Goal: Task Accomplishment & Management: Complete application form

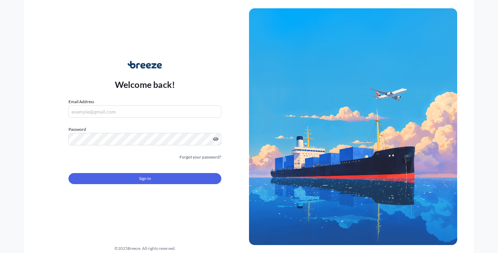
type input "[EMAIL_ADDRESS][DOMAIN_NAME]"
click at [142, 183] on button "Sign In" at bounding box center [145, 178] width 153 height 11
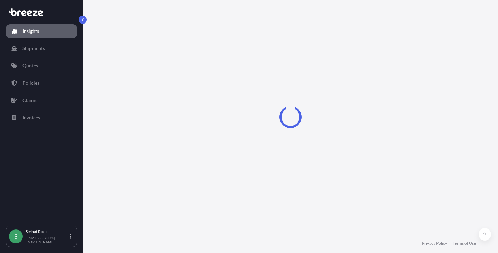
select select "2025"
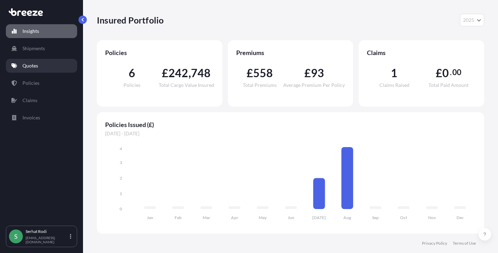
click at [28, 64] on p "Quotes" at bounding box center [30, 65] width 16 height 7
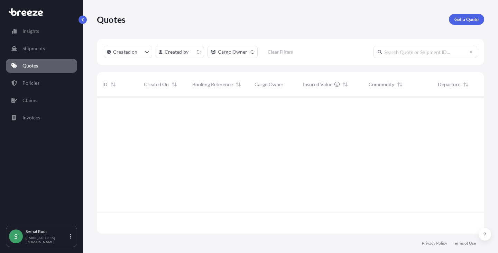
scroll to position [135, 382]
click at [469, 18] on p "Get a Quote" at bounding box center [467, 19] width 24 height 7
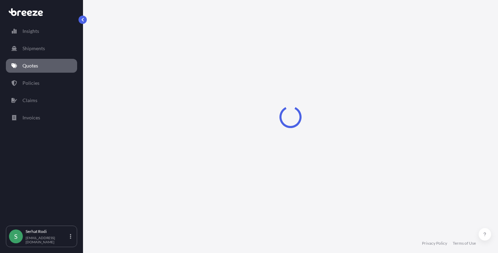
select select "Sea"
select select "1"
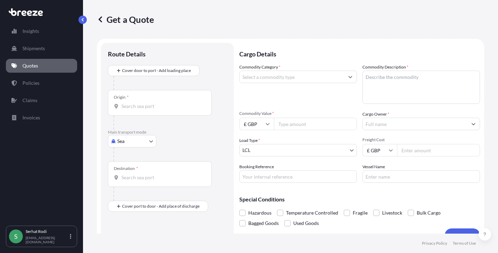
scroll to position [11, 0]
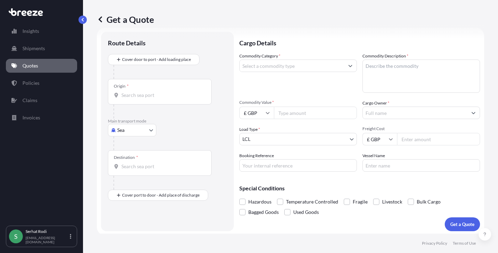
click at [131, 130] on body "Insights Shipments Quotes Policies Claims Invoices S [PERSON_NAME] [EMAIL_ADDRE…" at bounding box center [249, 126] width 498 height 253
click at [133, 171] on div "Road" at bounding box center [132, 173] width 43 height 12
select select "Road"
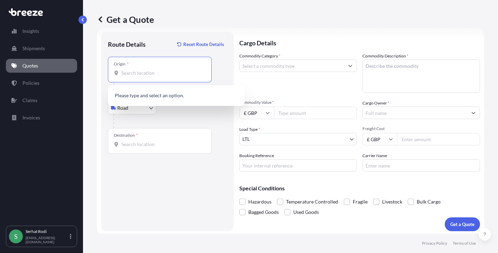
click at [141, 71] on input "Origin *" at bounding box center [162, 73] width 82 height 7
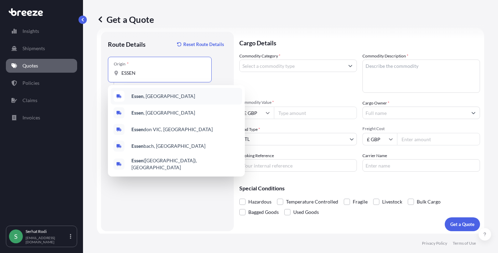
click at [150, 94] on span "[GEOGRAPHIC_DATA] , [GEOGRAPHIC_DATA]" at bounding box center [163, 96] width 64 height 7
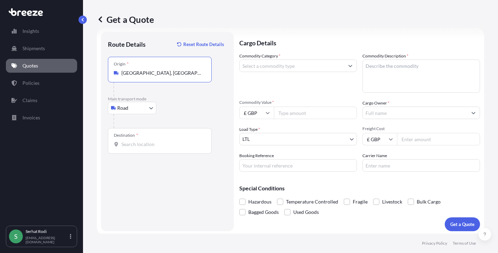
type input "[GEOGRAPHIC_DATA], [GEOGRAPHIC_DATA]"
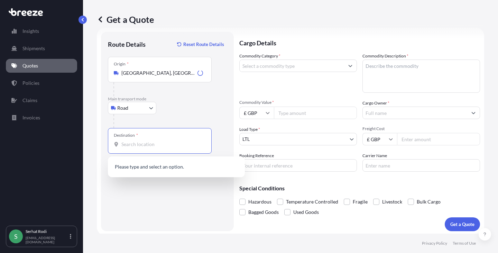
click at [145, 145] on input "Destination *" at bounding box center [162, 144] width 82 height 7
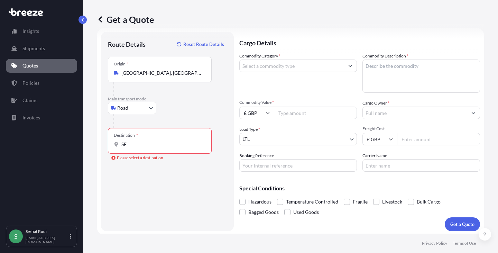
click at [137, 144] on input "SE" at bounding box center [162, 144] width 82 height 7
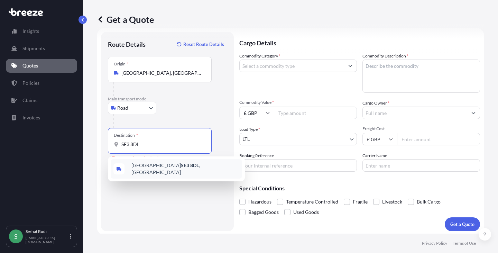
click at [163, 171] on div "[STREET_ADDRESS]" at bounding box center [176, 168] width 131 height 19
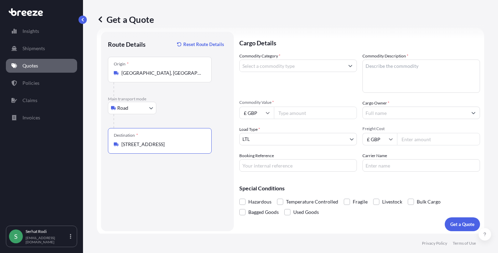
type input "[STREET_ADDRESS]"
click at [383, 70] on textarea "Commodity Description *" at bounding box center [422, 76] width 118 height 33
paste textarea "94036010"
type textarea "94036010"
click at [317, 65] on input "Commodity Category *" at bounding box center [292, 66] width 104 height 12
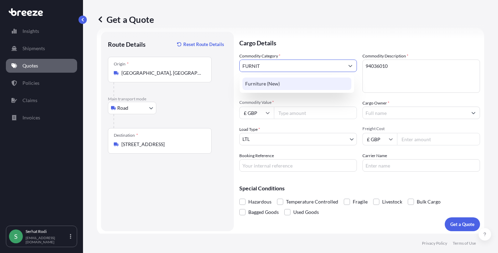
click at [275, 80] on div "Furniture (New)" at bounding box center [297, 84] width 109 height 12
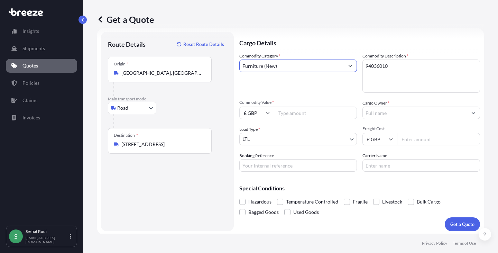
type input "Furniture (New)"
click at [427, 80] on textarea "94036010" at bounding box center [422, 76] width 118 height 33
click at [261, 117] on input "£ GBP" at bounding box center [256, 113] width 35 height 12
click at [262, 132] on div "€ EUR" at bounding box center [256, 131] width 29 height 13
type input "€ EUR"
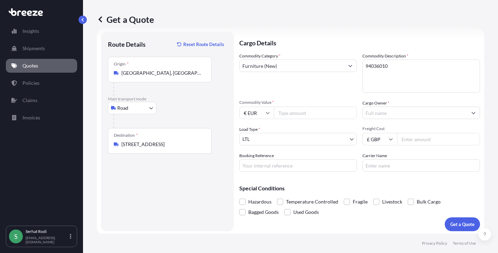
click at [300, 116] on input "Commodity Value *" at bounding box center [315, 113] width 83 height 12
type input "5280"
click at [264, 141] on body "Insights Shipments Quotes Policies Claims Invoices S [PERSON_NAME] [EMAIL_ADDRE…" at bounding box center [249, 126] width 498 height 253
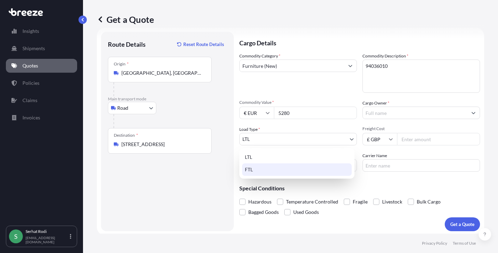
click at [260, 167] on div "FTL" at bounding box center [297, 169] width 110 height 12
select select "2"
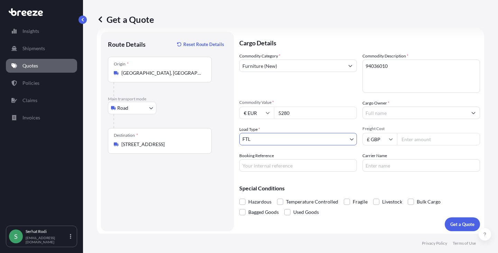
click at [422, 142] on input "Freight Cost" at bounding box center [438, 139] width 83 height 12
click at [425, 139] on input "Freight Cost" at bounding box center [438, 139] width 83 height 12
type input "910"
click at [303, 167] on input "Booking Reference" at bounding box center [298, 165] width 118 height 12
click at [399, 164] on input "Carrier Name" at bounding box center [422, 165] width 118 height 12
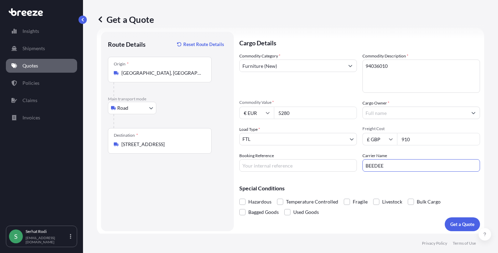
type input "BEEDEE"
click at [273, 167] on input "Booking Reference" at bounding box center [298, 165] width 118 height 12
paste input "FTL2500718"
type input "FTL2500718"
click at [316, 86] on div "Commodity Category * Furniture (New)" at bounding box center [298, 73] width 118 height 40
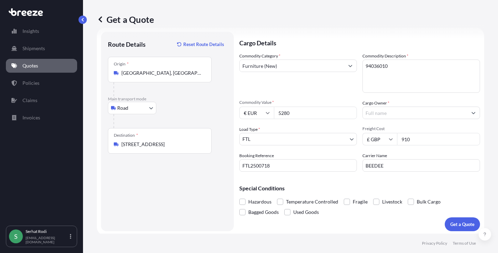
scroll to position [13, 0]
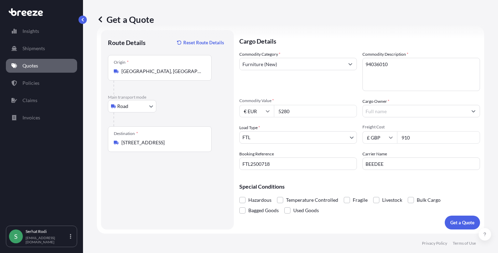
click at [406, 68] on textarea "94036010" at bounding box center [422, 74] width 118 height 33
click at [431, 67] on textarea "94036010 -" at bounding box center [422, 74] width 118 height 33
click at [435, 69] on textarea "94036010 - 6 CHAIR SET, TABLE" at bounding box center [422, 74] width 118 height 33
click at [421, 69] on textarea "94036010 - 6 CHAIR SET, TABLE, CABINET" at bounding box center [422, 74] width 118 height 33
click at [420, 65] on textarea "94036010 - 6 CHAIR SET, TABLE, CABINET" at bounding box center [422, 74] width 118 height 33
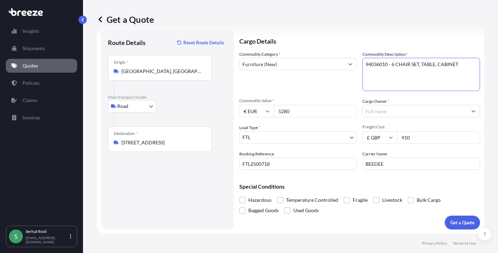
type textarea "94036010 - 6 CHAIR SET, TABLE, CABINET"
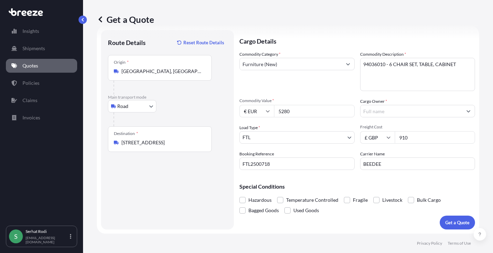
click at [400, 110] on input "Cargo Owner *" at bounding box center [412, 111] width 102 height 12
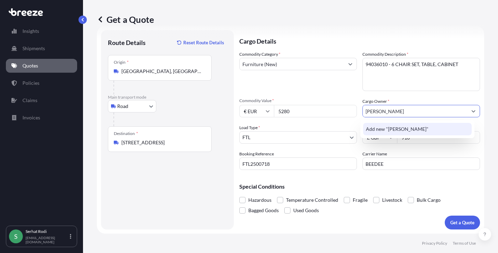
click at [401, 130] on span "Add new "[PERSON_NAME]"" at bounding box center [397, 129] width 63 height 7
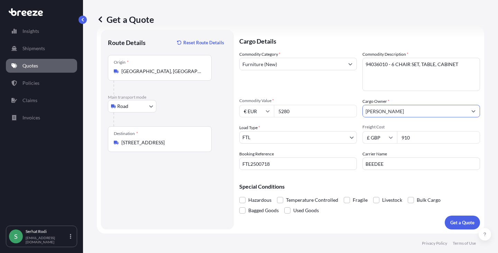
type input "[PERSON_NAME]"
click at [328, 89] on div "Commodity Category * Furniture (New)" at bounding box center [298, 71] width 118 height 40
click at [456, 223] on p "Get a Quote" at bounding box center [463, 222] width 24 height 7
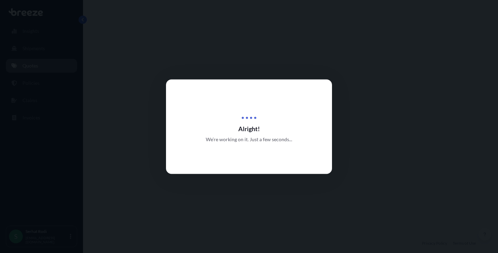
select select "Road"
select select "2"
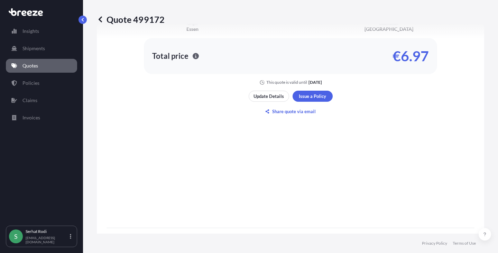
scroll to position [415, 0]
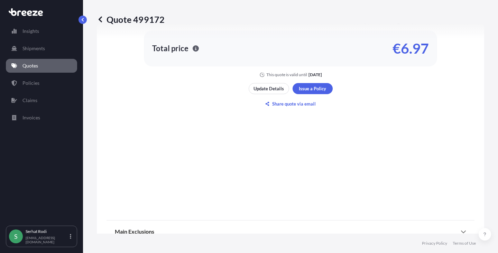
click at [34, 64] on p "Quotes" at bounding box center [30, 65] width 16 height 7
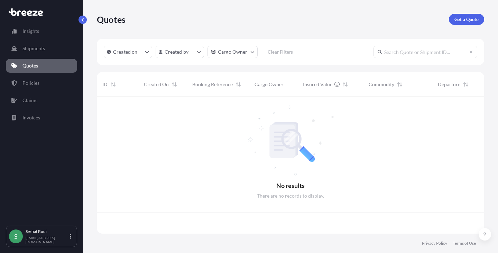
scroll to position [135, 382]
